Goal: Task Accomplishment & Management: Use online tool/utility

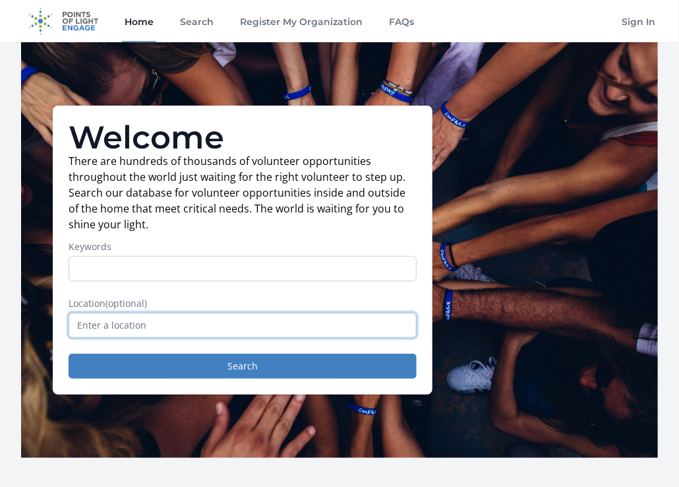
click at [142, 324] on input "text" at bounding box center [243, 325] width 348 height 25
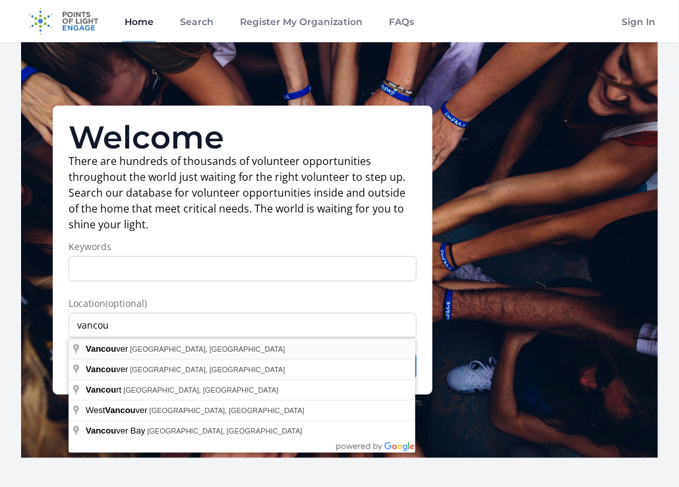
type input "[GEOGRAPHIC_DATA], [GEOGRAPHIC_DATA], [GEOGRAPHIC_DATA]"
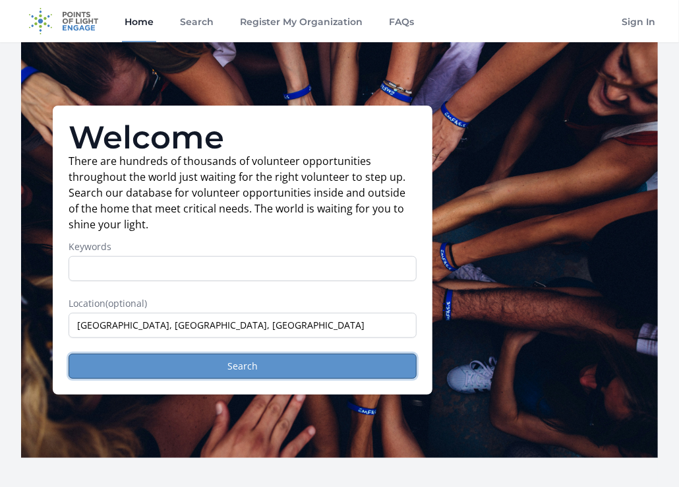
click at [228, 367] on button "Search" at bounding box center [243, 366] width 348 height 25
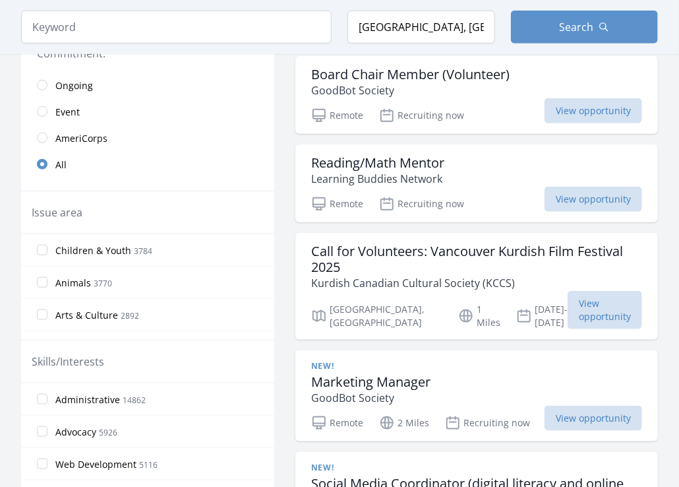
scroll to position [132, 0]
click at [113, 282] on label "Animals 3770" at bounding box center [147, 280] width 253 height 26
click at [47, 282] on input "Animals 3770" at bounding box center [42, 279] width 11 height 11
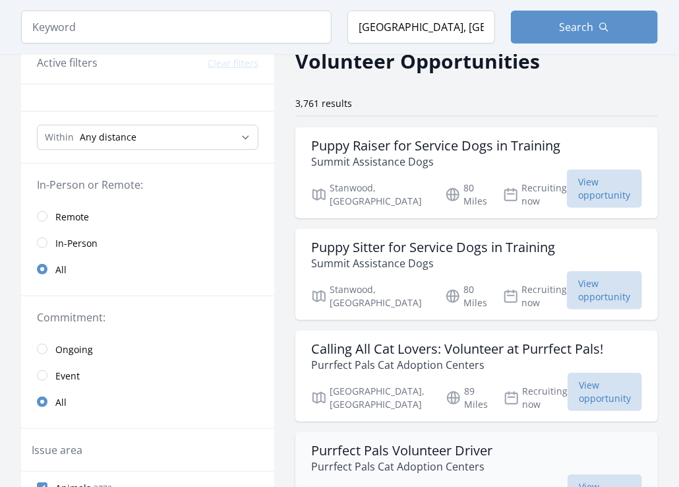
scroll to position [0, 0]
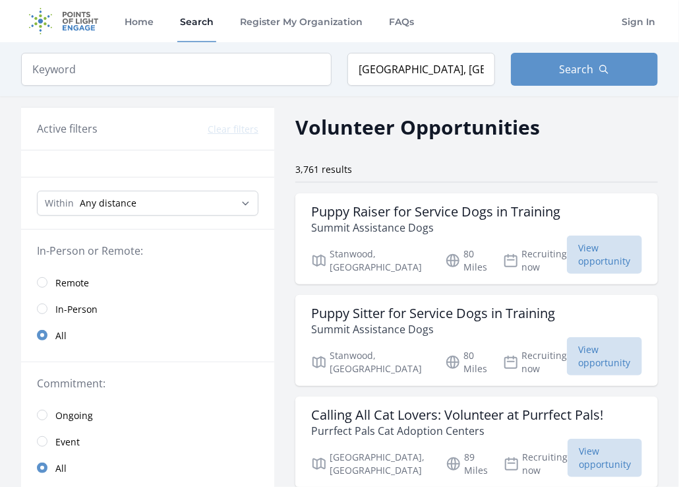
click at [74, 305] on span "In-Person" at bounding box center [76, 309] width 42 height 13
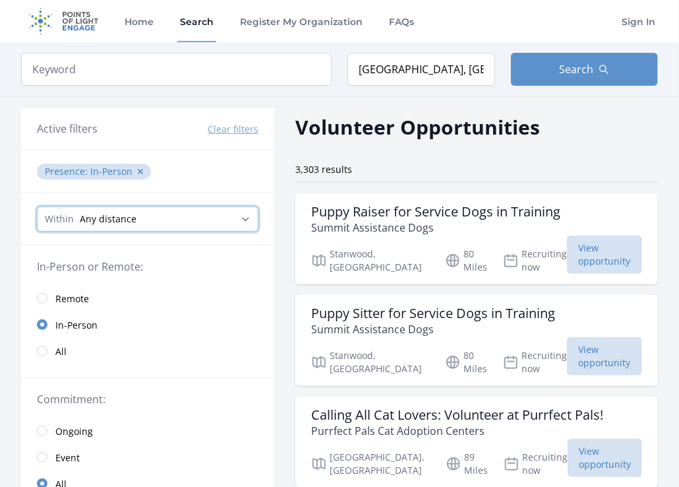
click at [224, 225] on select "Any distance , 5 Miles , 20 Miles , 50 Miles , 100 Miles" at bounding box center [148, 218] width 222 height 25
select select "32186"
click at [37, 206] on select "Any distance , 5 Miles , 20 Miles , 50 Miles , 100 Miles" at bounding box center [148, 218] width 222 height 25
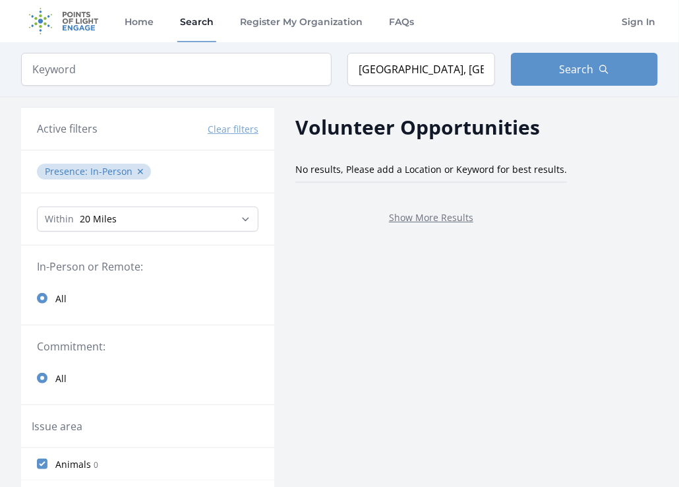
click at [422, 223] on p "Show More Results" at bounding box center [431, 217] width 240 height 16
click at [424, 220] on link "Show More Results" at bounding box center [431, 217] width 84 height 13
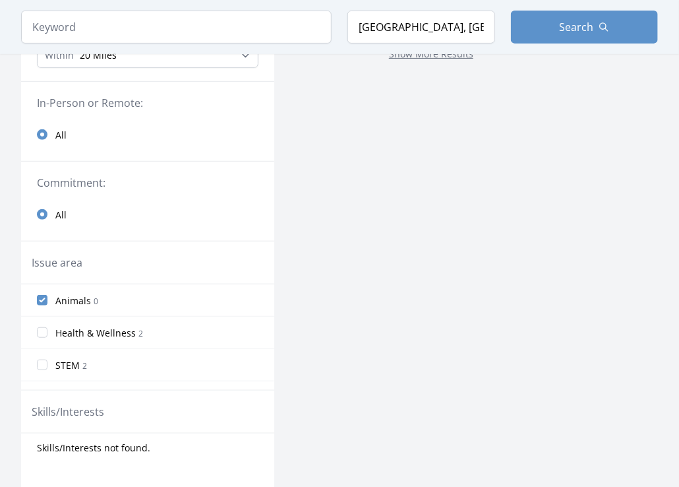
scroll to position [132, 0]
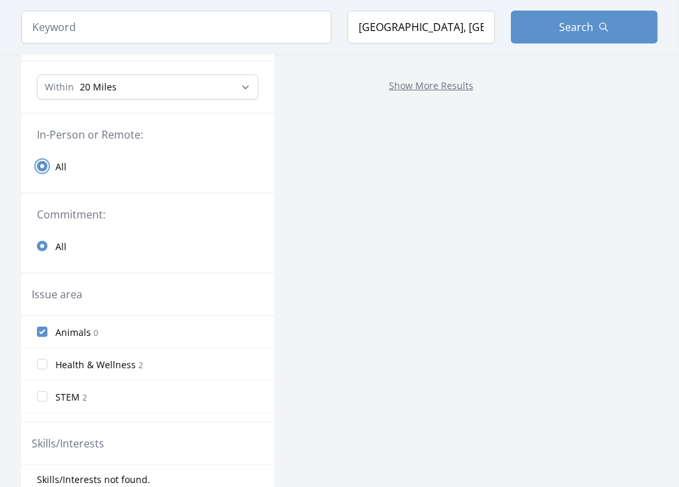
click at [45, 168] on input "radio" at bounding box center [42, 166] width 11 height 11
click at [38, 333] on input "Animals 0" at bounding box center [42, 332] width 11 height 11
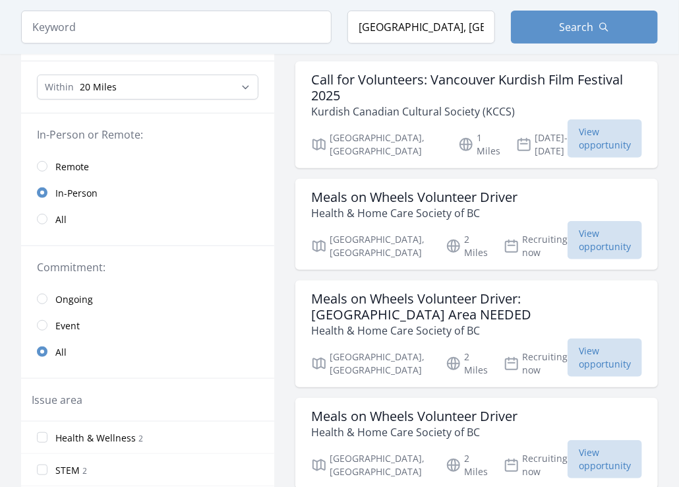
click at [38, 331] on link "Event" at bounding box center [147, 325] width 253 height 26
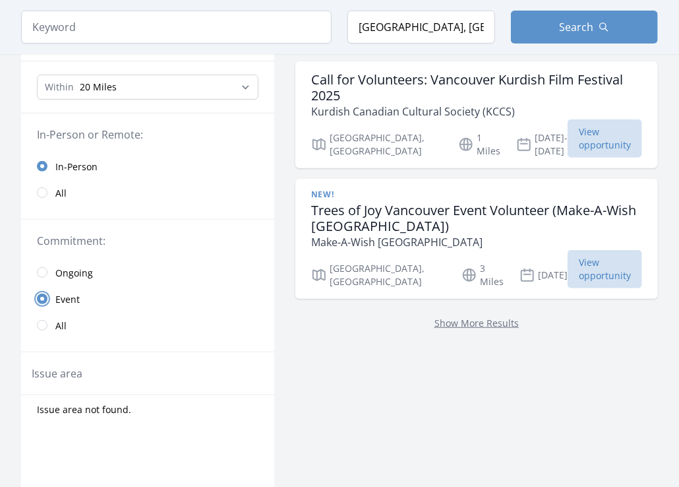
click at [46, 298] on input "radio" at bounding box center [42, 299] width 11 height 11
click at [43, 323] on input "radio" at bounding box center [42, 325] width 11 height 11
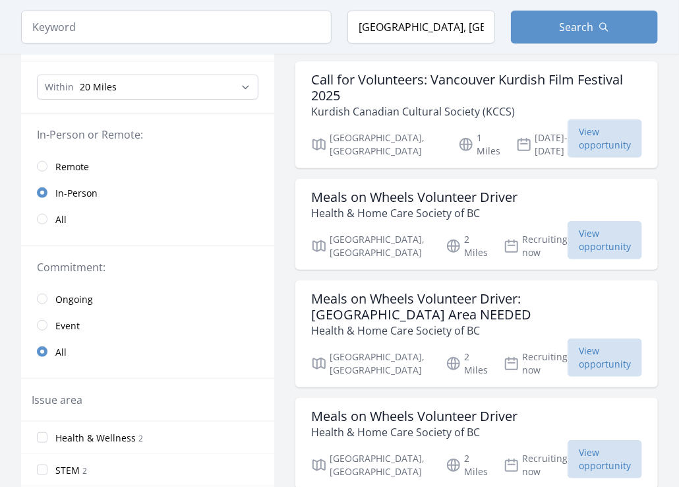
click at [42, 327] on input "radio" at bounding box center [42, 325] width 11 height 11
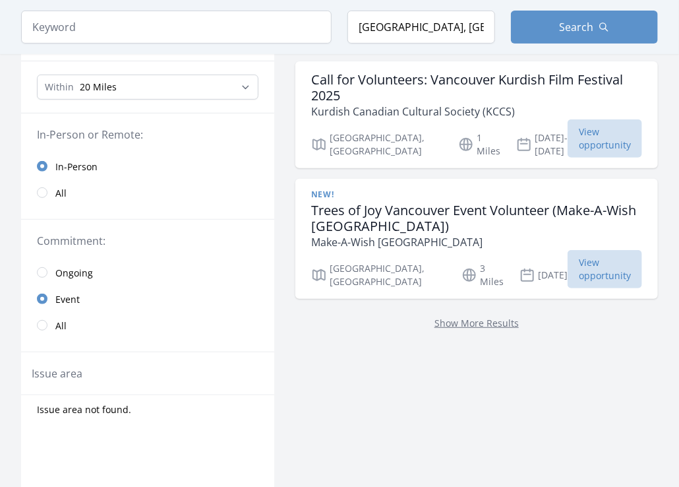
click at [38, 328] on link "All" at bounding box center [147, 325] width 253 height 26
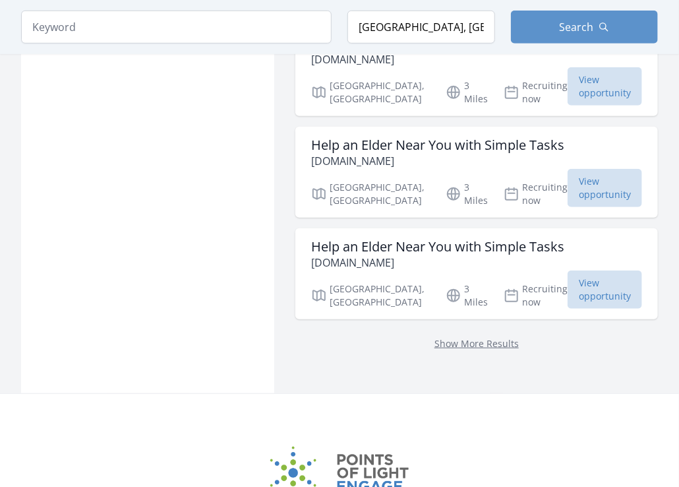
scroll to position [2045, 0]
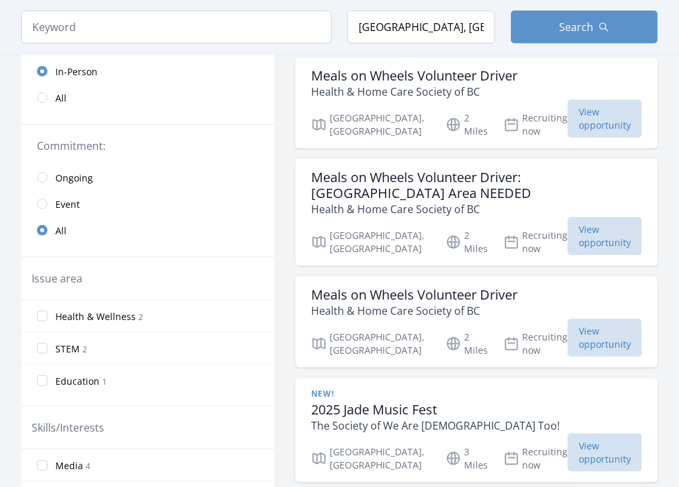
scroll to position [66, 0]
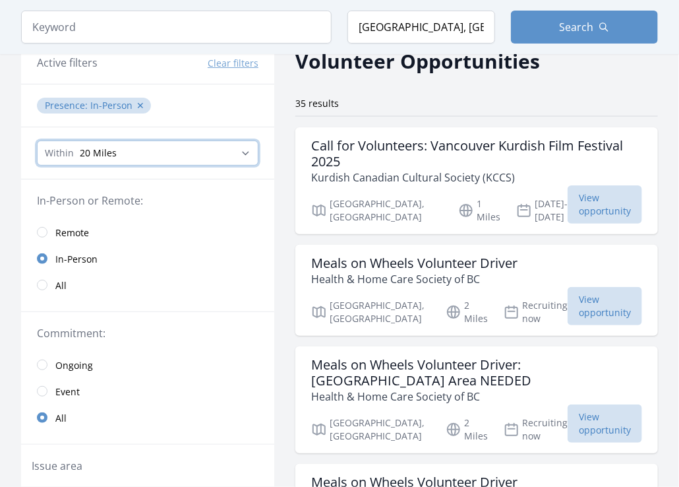
click at [245, 157] on select "Any distance , 5 Miles , 20 Miles , 50 Miles , 100 Miles" at bounding box center [148, 153] width 222 height 25
select select "80467"
click at [37, 141] on select "Any distance , 5 Miles , 20 Miles , 50 Miles , 100 Miles" at bounding box center [148, 153] width 222 height 25
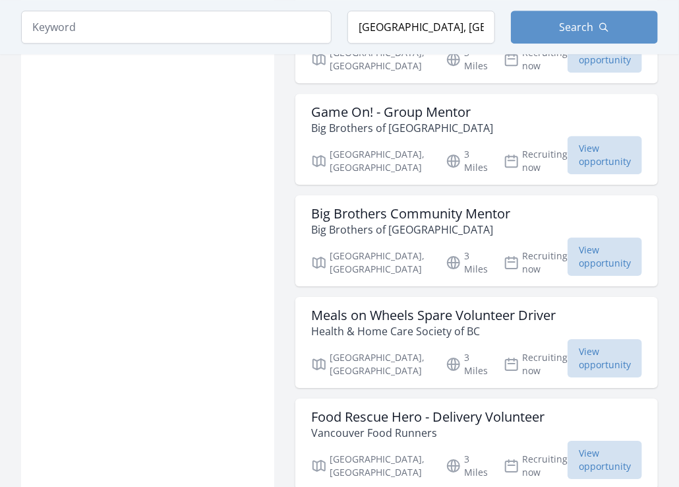
scroll to position [1385, 0]
